Goal: Task Accomplishment & Management: Manage account settings

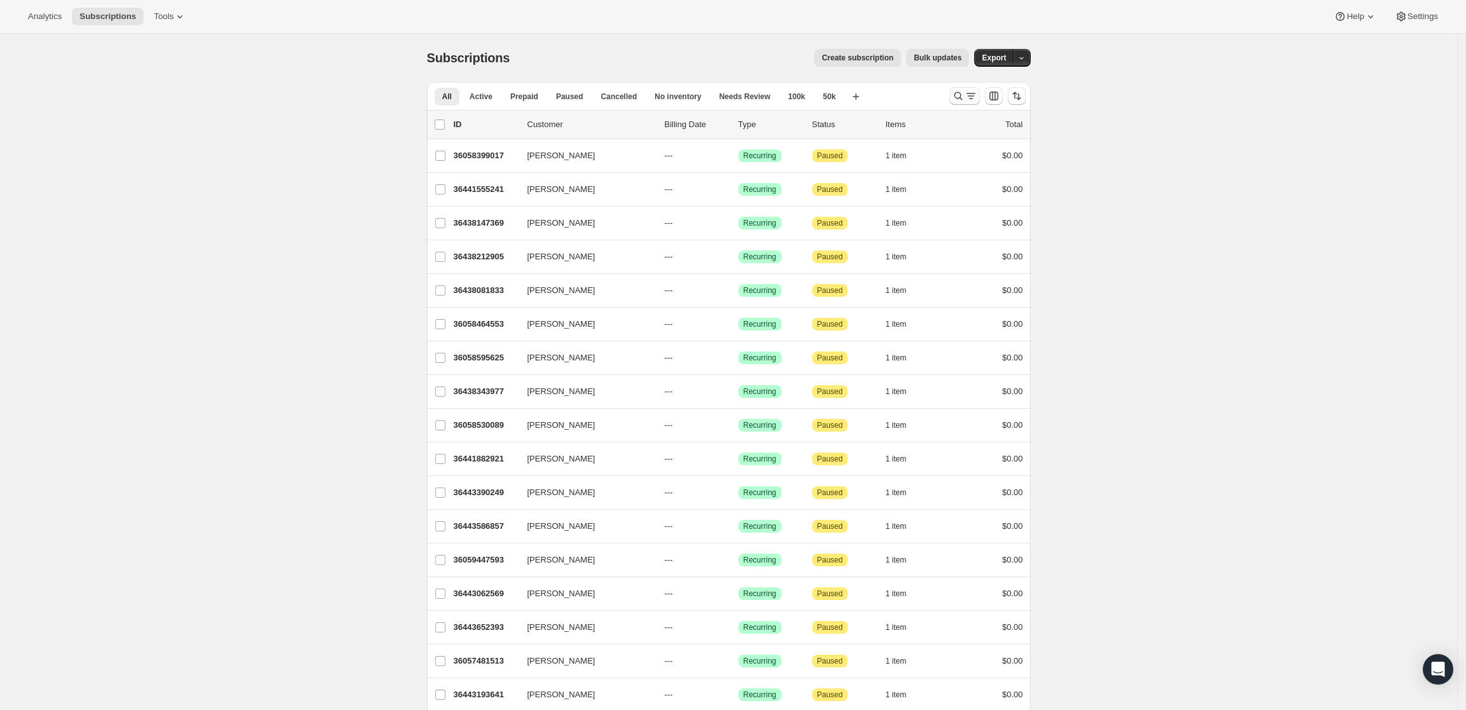
click at [965, 92] on icon "Search and filter results" at bounding box center [958, 96] width 13 height 13
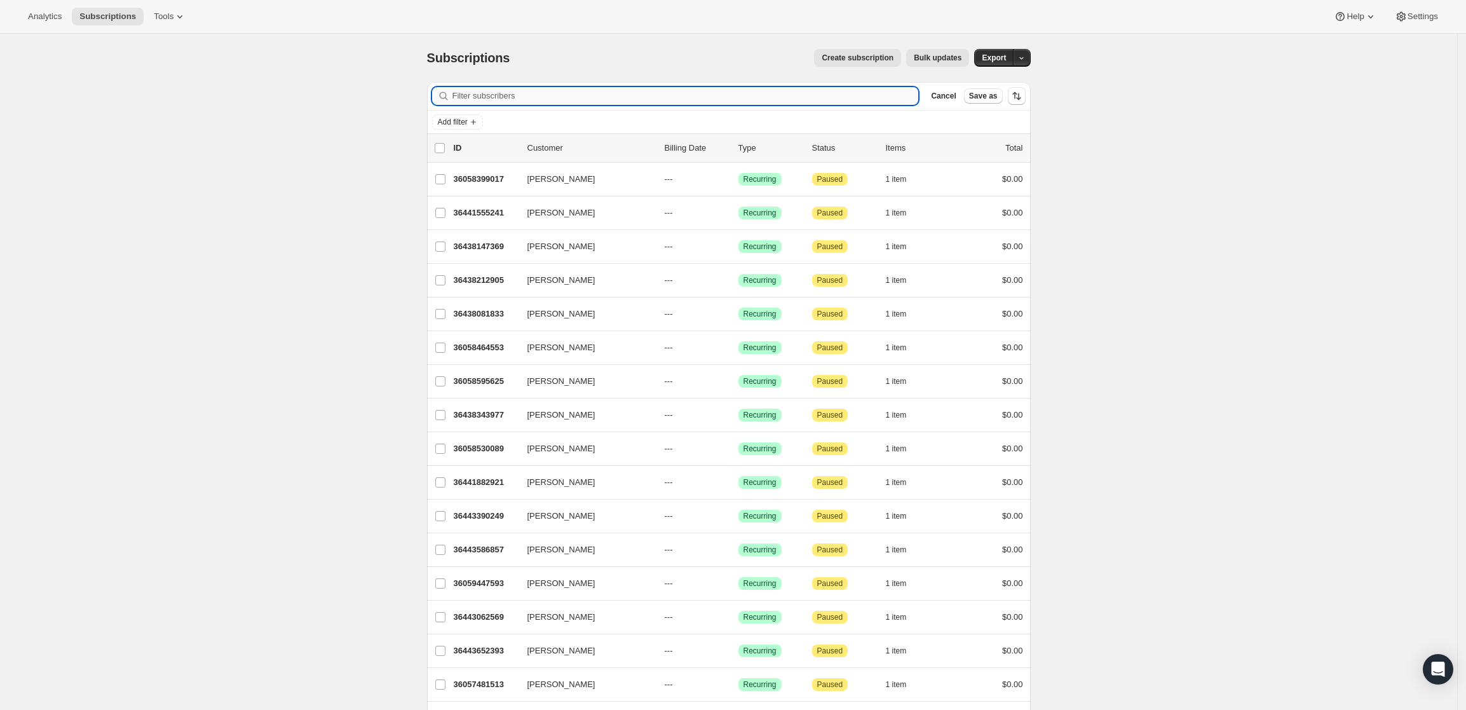
click at [774, 100] on input "Filter subscribers" at bounding box center [686, 96] width 467 height 18
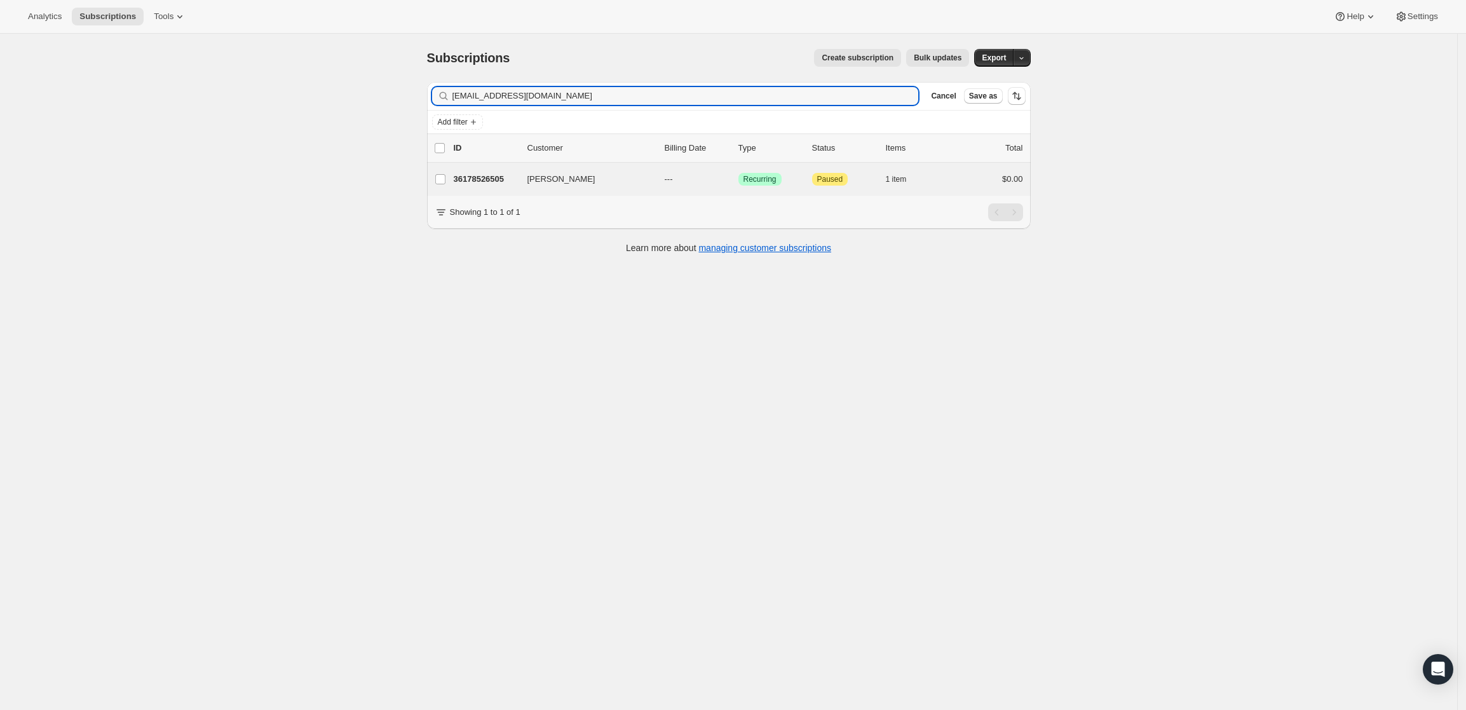
type input "[EMAIL_ADDRESS][DOMAIN_NAME]"
click at [477, 169] on div "[PERSON_NAME] 36178526505 [PERSON_NAME] --- Success Recurring Attention Paused …" at bounding box center [729, 179] width 604 height 33
